Goal: Register for event/course

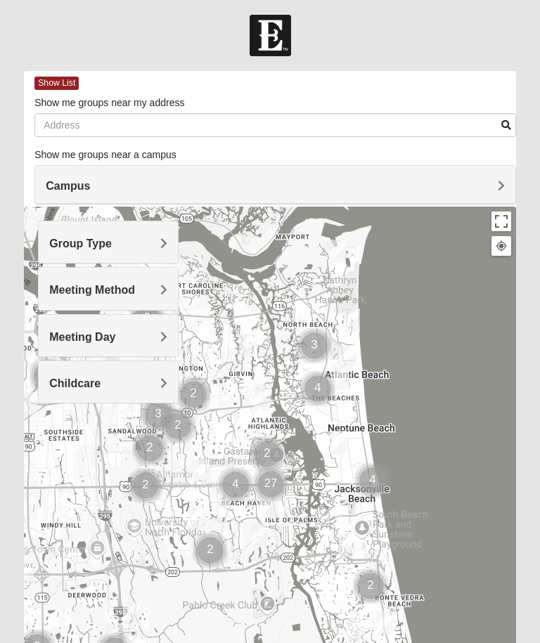
scroll to position [11, 0]
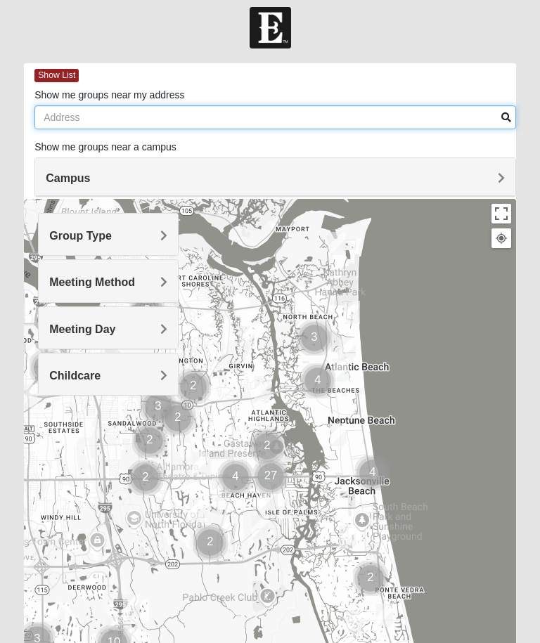
click at [143, 112] on input "Show me groups near my address" at bounding box center [275, 117] width 482 height 24
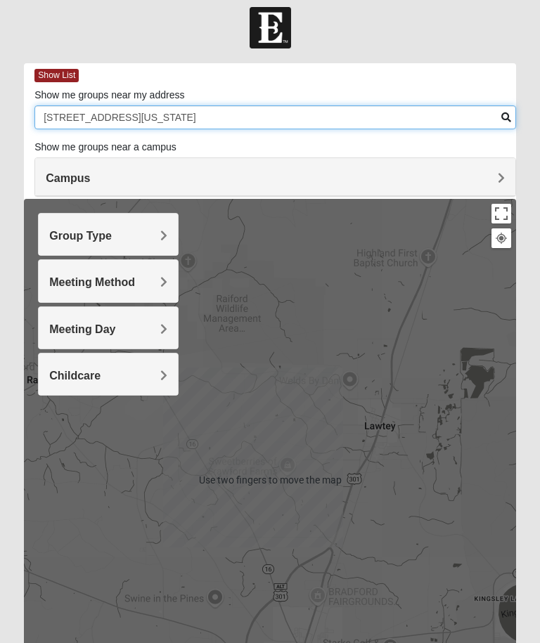
type input "[STREET_ADDRESS][US_STATE]"
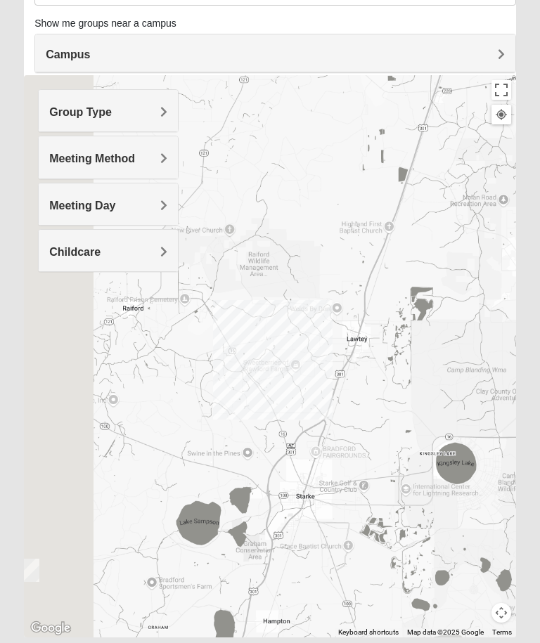
scroll to position [134, 0]
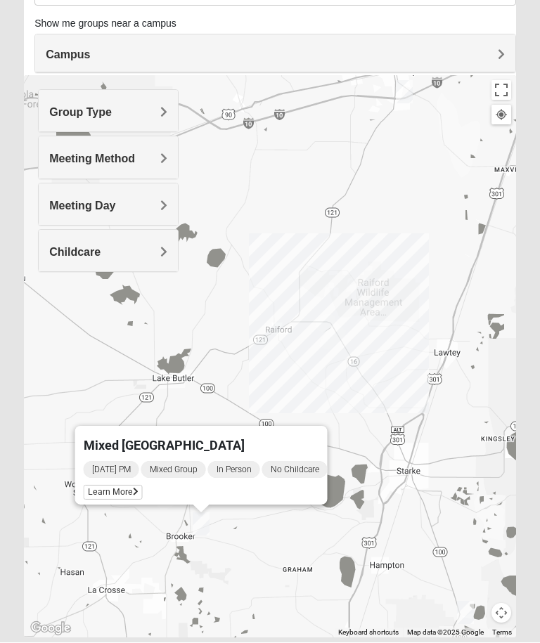
click at [110, 486] on span "Learn More" at bounding box center [113, 493] width 59 height 15
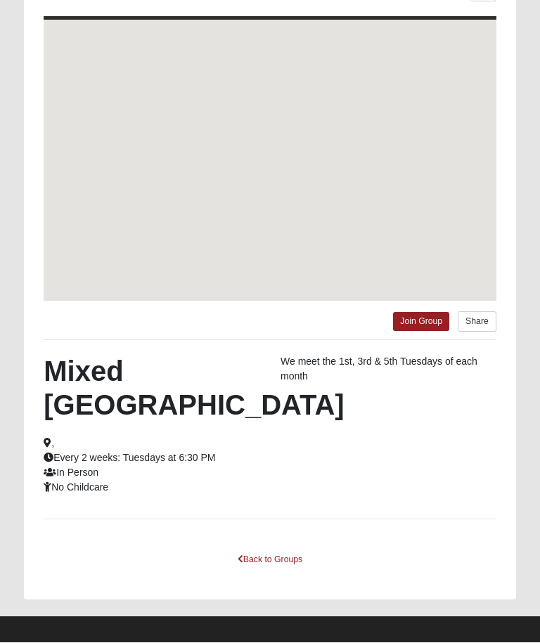
scroll to position [127, 0]
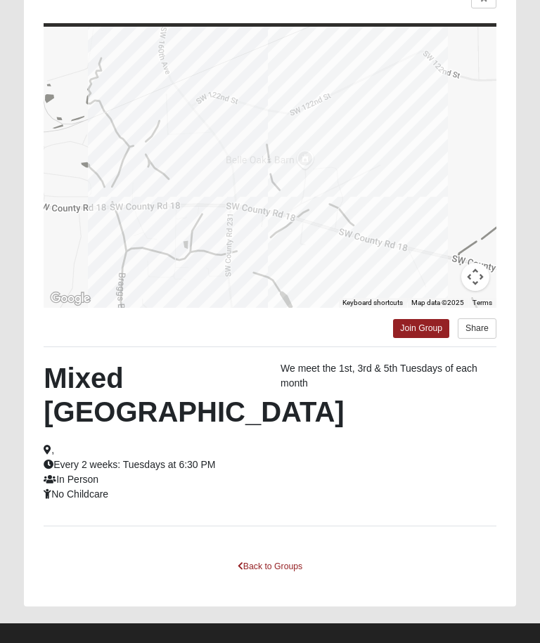
click at [427, 328] on link "Join Group" at bounding box center [421, 328] width 56 height 19
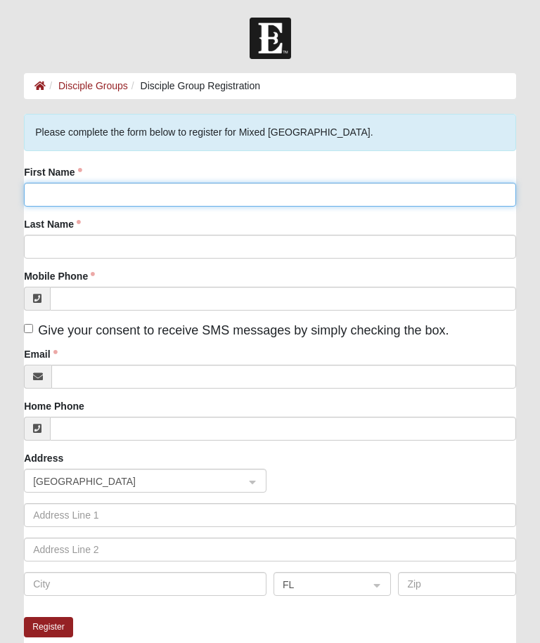
click at [124, 196] on input "First Name" at bounding box center [270, 195] width 492 height 24
type input "Robin"
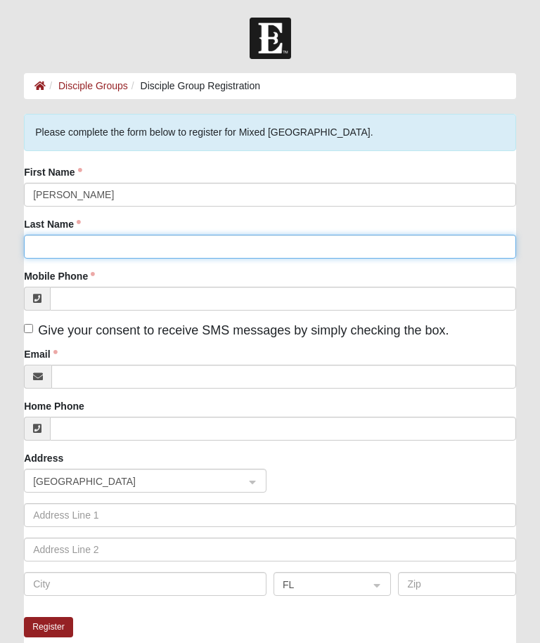
click at [76, 252] on input "Last Name" at bounding box center [270, 247] width 492 height 24
type input "Harville"
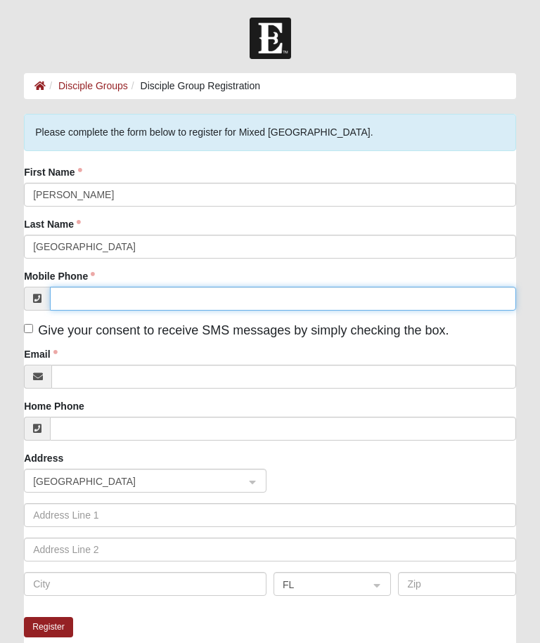
click at [105, 302] on input "Mobile Phone" at bounding box center [283, 299] width 466 height 24
type input "(904) 229-3808"
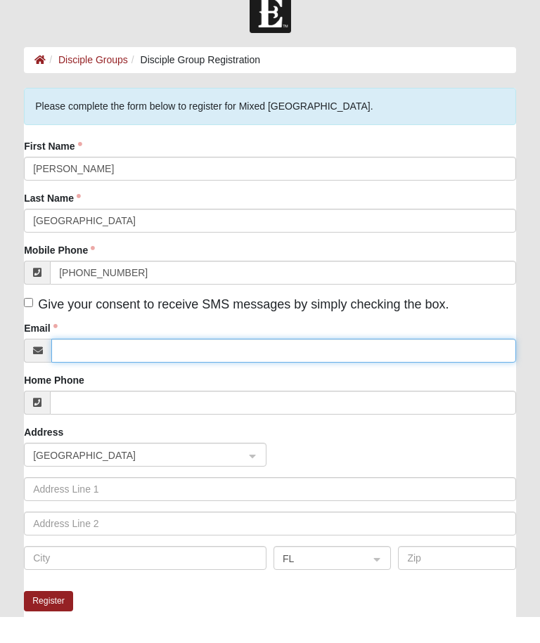
click at [124, 365] on input "Email" at bounding box center [283, 377] width 465 height 24
type input "harviller3@gmail.com"
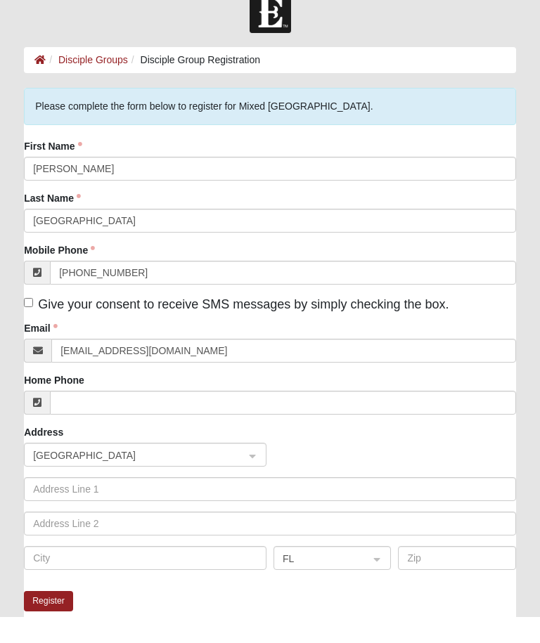
click at [28, 324] on input "Give your consent to receive SMS messages by simply checking the box." at bounding box center [28, 328] width 9 height 9
checkbox input "true"
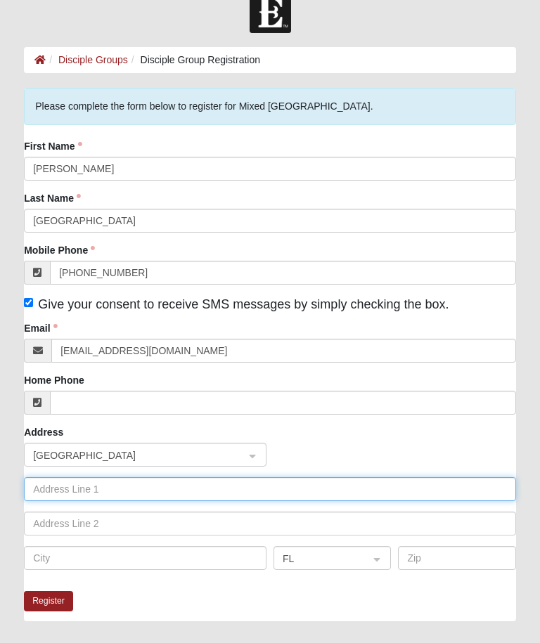
click at [131, 492] on input "text" at bounding box center [270, 489] width 492 height 24
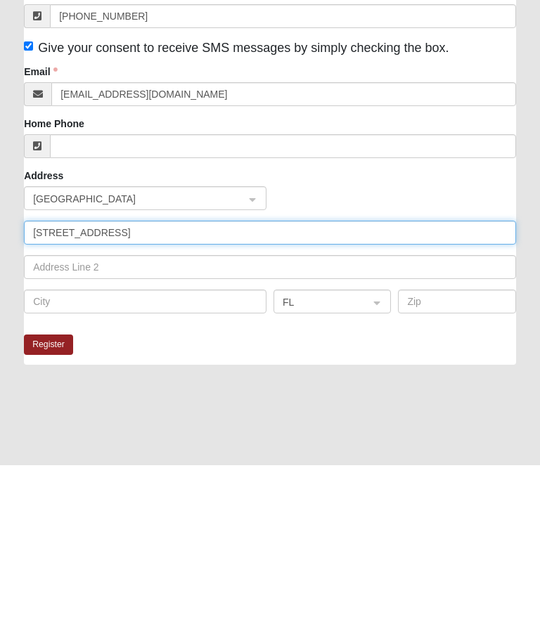
type input "5072 NW 216th St."
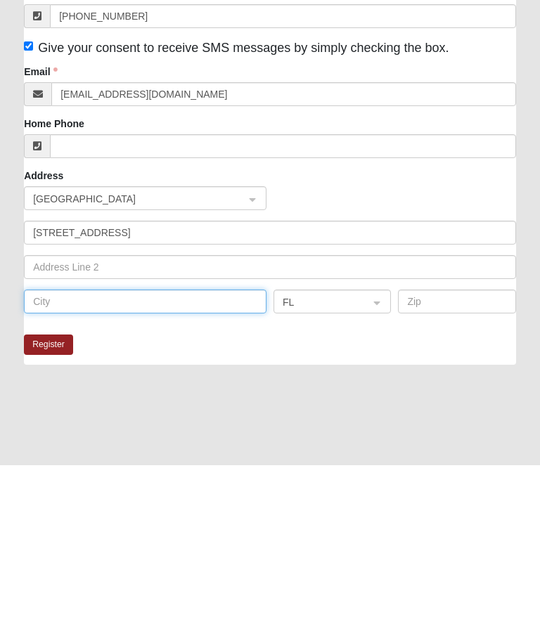
click at [96, 468] on input "text" at bounding box center [145, 480] width 243 height 24
type input "Lawtey"
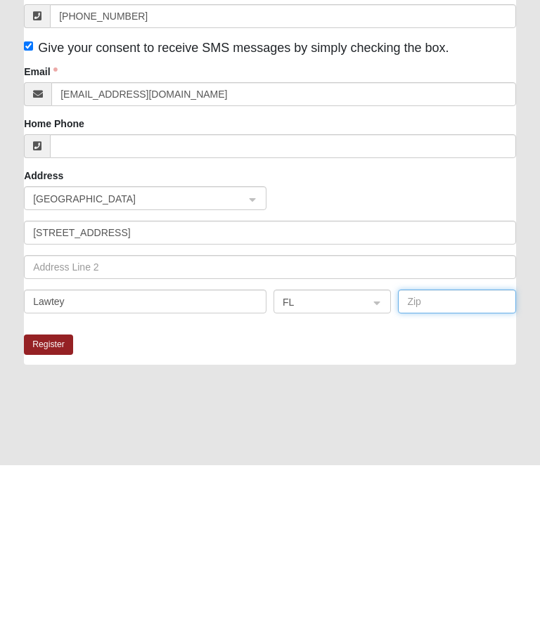
click at [440, 468] on input "text" at bounding box center [456, 480] width 117 height 24
type input "32058"
click at [49, 513] on button "Register" at bounding box center [48, 523] width 49 height 20
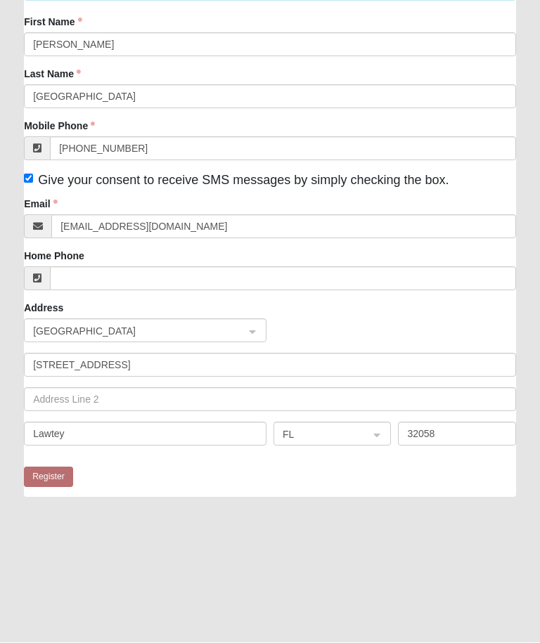
scroll to position [0, 0]
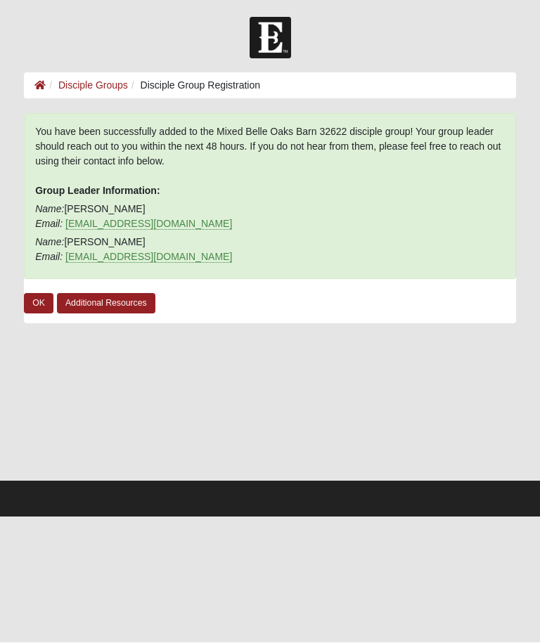
click at [29, 304] on link "OK" at bounding box center [39, 304] width 30 height 20
